Goal: Information Seeking & Learning: Find specific fact

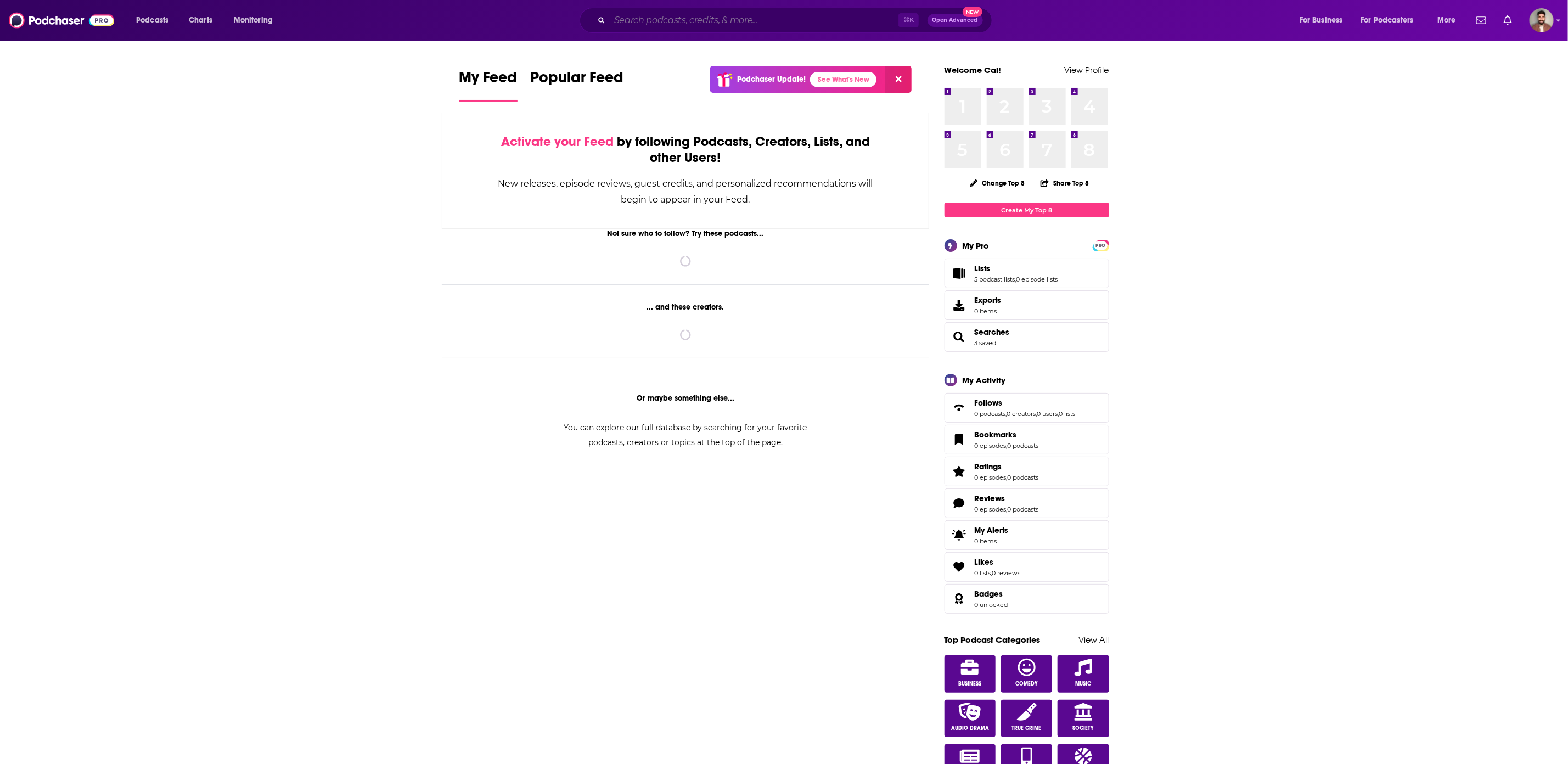
click at [656, 24] on input "Search podcasts, credits, & more..." at bounding box center [754, 20] width 289 height 17
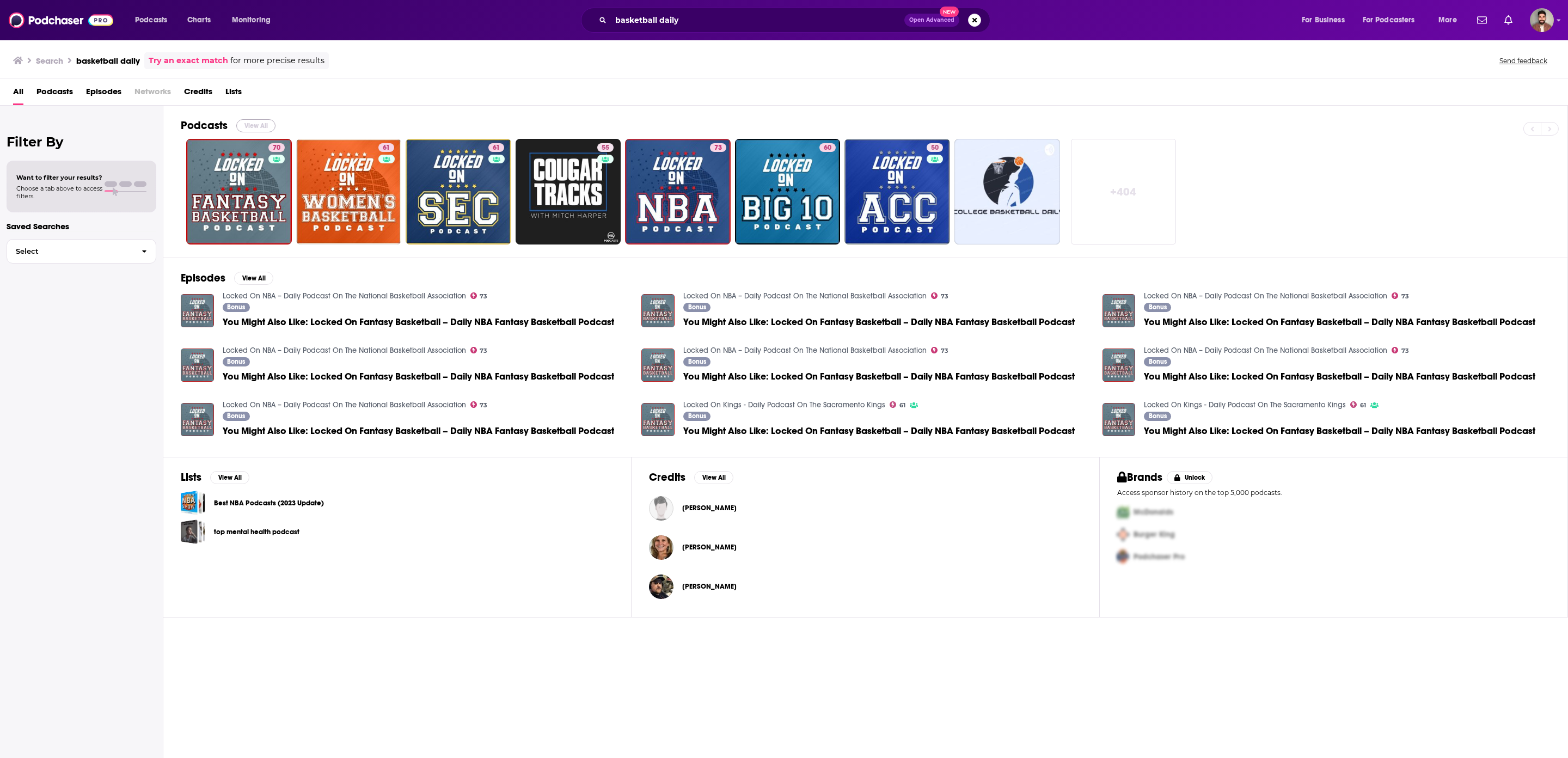
click at [261, 122] on button "View All" at bounding box center [256, 125] width 39 height 13
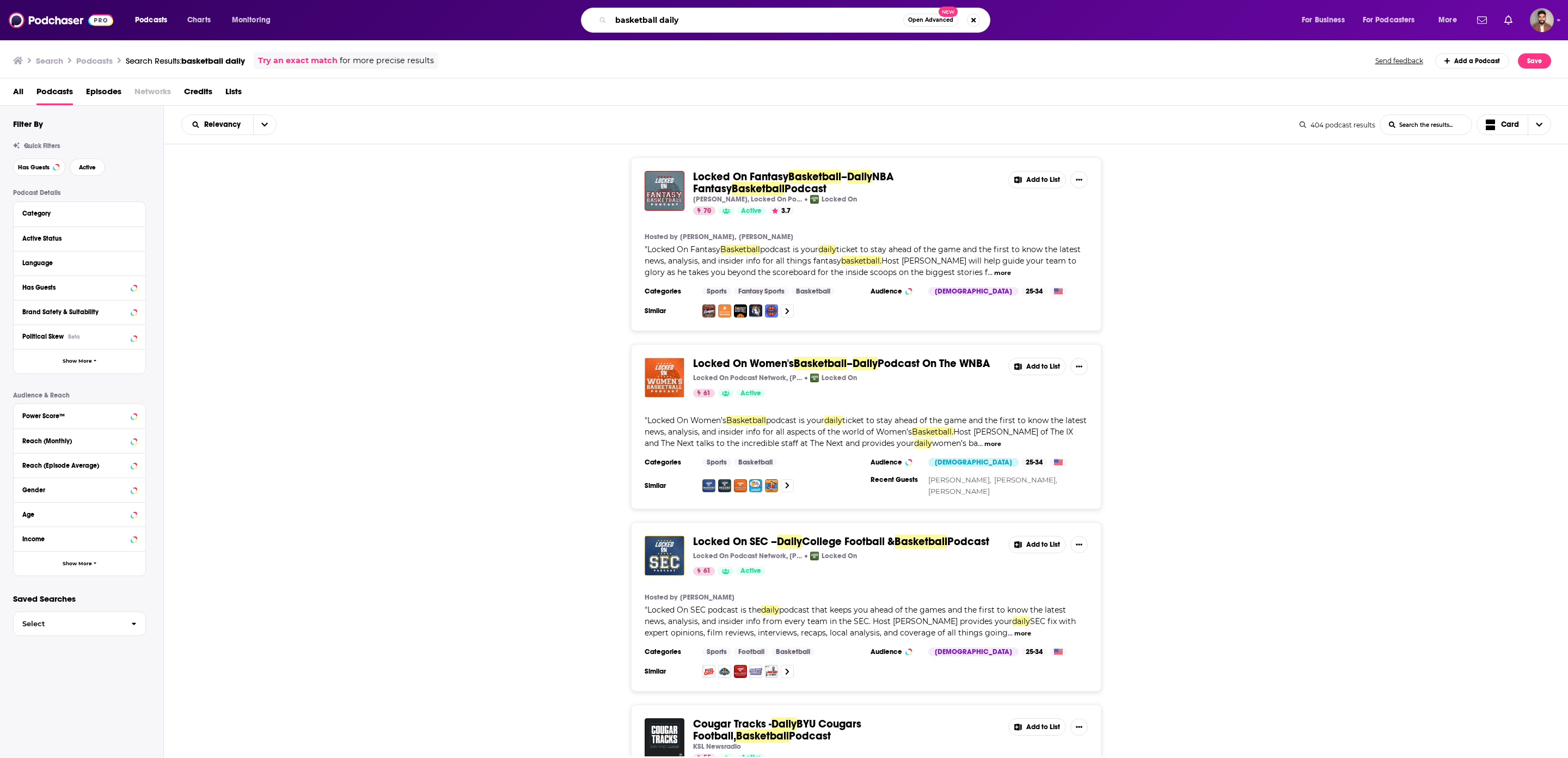
click at [688, 23] on input "basketball daily" at bounding box center [757, 20] width 292 height 17
type input "weird food"
